Goal: Check status: Check status

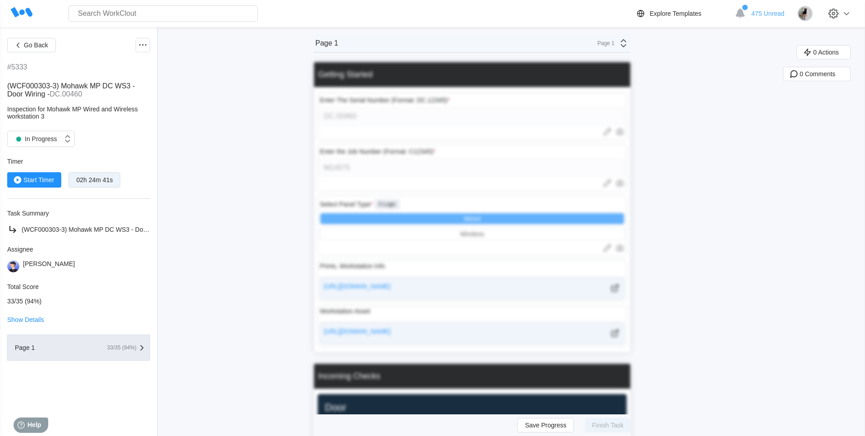
drag, startPoint x: 266, startPoint y: 186, endPoint x: 261, endPoint y: 183, distance: 5.3
click at [33, 323] on span "Show Details" at bounding box center [25, 319] width 37 height 6
click at [143, 49] on icon at bounding box center [142, 45] width 11 height 11
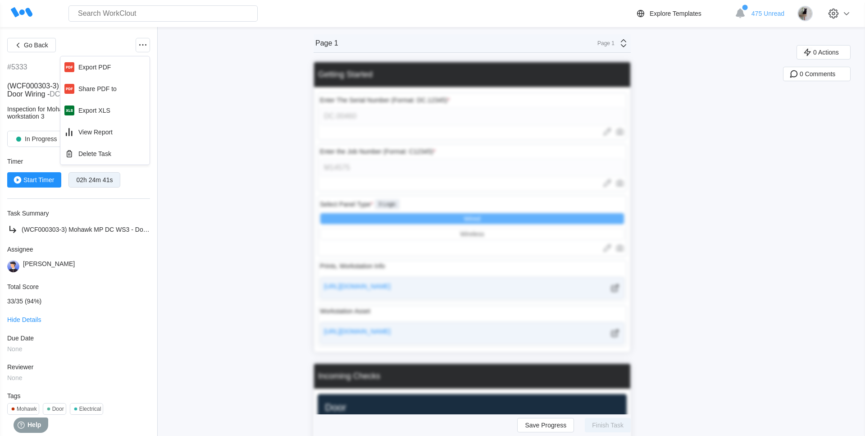
click at [111, 44] on div "Go Back" at bounding box center [78, 45] width 143 height 14
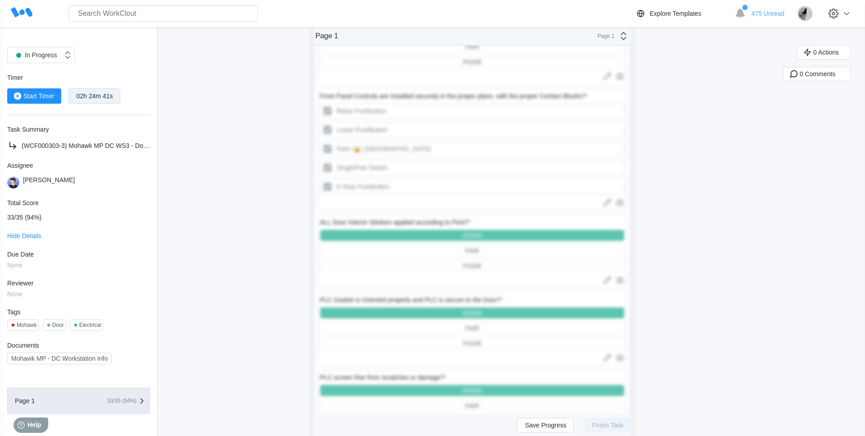
scroll to position [108, 0]
